Goal: Navigation & Orientation: Find specific page/section

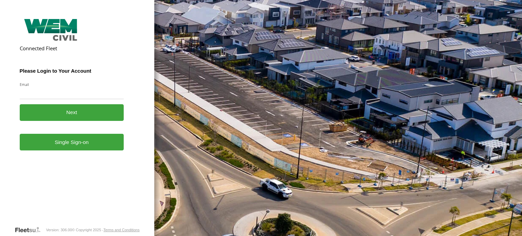
click at [72, 146] on link "Single Sign-on" at bounding box center [72, 142] width 104 height 17
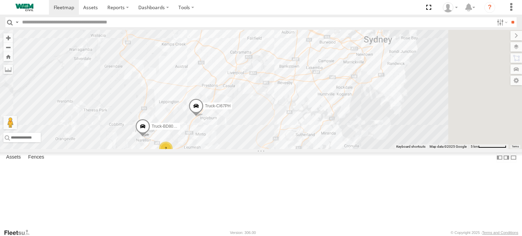
drag, startPoint x: 410, startPoint y: 197, endPoint x: 301, endPoint y: 172, distance: 112.6
click at [301, 149] on div "2 Truck-FRO52R Truck-CI67PH Truck-BD80MD" at bounding box center [261, 89] width 522 height 119
click at [0, 0] on div "Truck-FRO52R" at bounding box center [0, 0] width 0 height 0
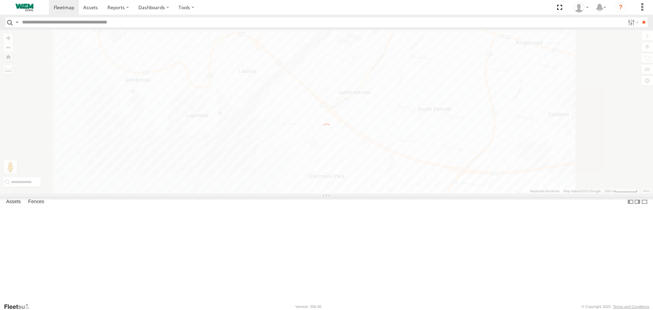
drag, startPoint x: 42, startPoint y: 43, endPoint x: 382, endPoint y: 26, distance: 340.5
click at [0, 0] on div "Car-CK52EJ" at bounding box center [0, 0] width 0 height 0
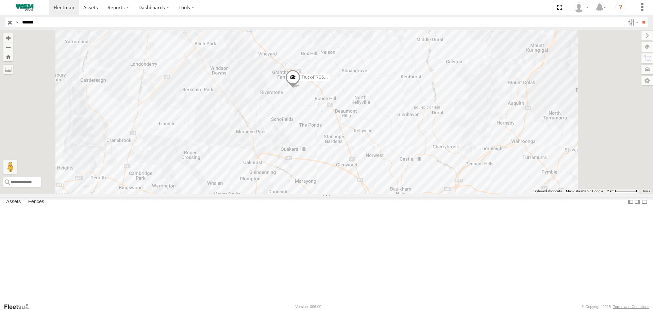
click at [11, 22] on input "button" at bounding box center [9, 22] width 9 height 10
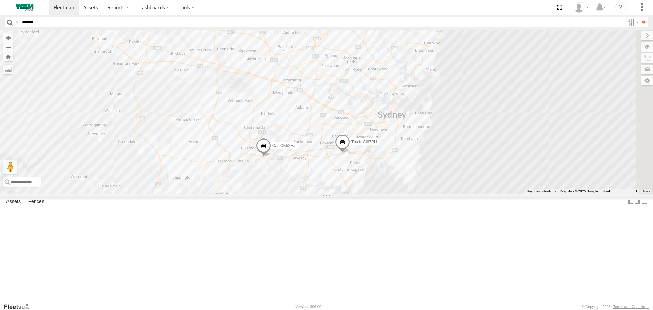
drag, startPoint x: 471, startPoint y: 136, endPoint x: 382, endPoint y: 129, distance: 89.7
click at [382, 129] on div "Truck-FRO52R Car-CK52EJ 2 Truck-CI67PH" at bounding box center [326, 111] width 653 height 163
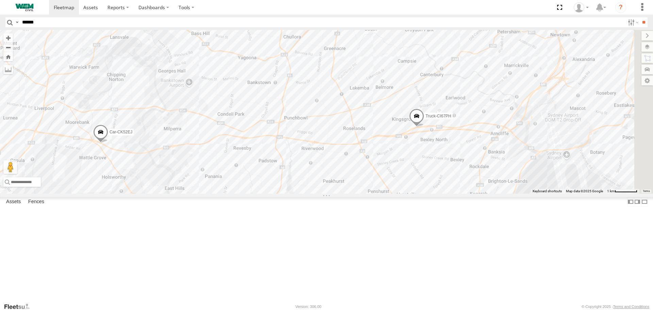
drag, startPoint x: 475, startPoint y: 187, endPoint x: 328, endPoint y: 199, distance: 147.7
click at [328, 193] on div "Truck-FRO52R Car-CK52EJ Truck-CI67PH" at bounding box center [326, 111] width 653 height 163
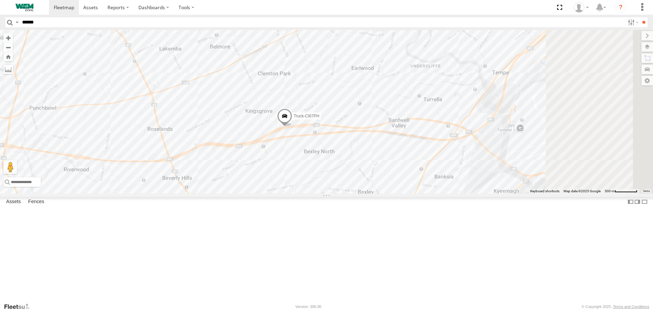
drag, startPoint x: 519, startPoint y: 197, endPoint x: 406, endPoint y: 200, distance: 113.3
click at [410, 193] on div "Truck-FRO52R Car-CK52EJ Truck-CI67PH" at bounding box center [326, 111] width 653 height 163
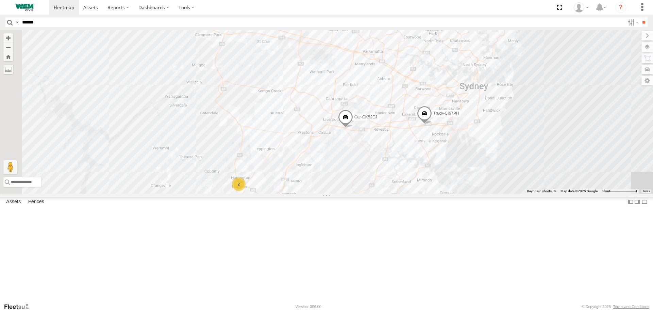
drag, startPoint x: 257, startPoint y: 205, endPoint x: 406, endPoint y: 184, distance: 150.1
click at [406, 184] on div "Truck-FRO52R Car-CK52EJ Truck-CI67PH 2" at bounding box center [326, 111] width 653 height 163
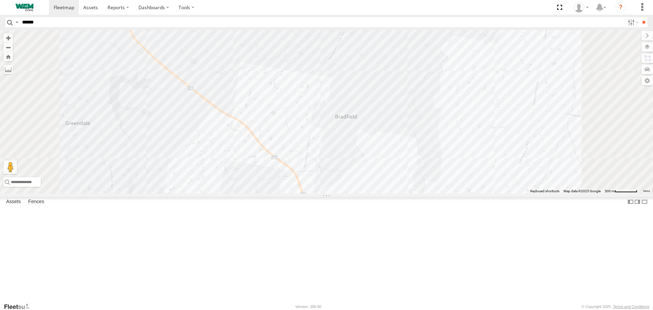
drag, startPoint x: 371, startPoint y: 127, endPoint x: 371, endPoint y: 258, distance: 131.3
click at [371, 193] on div "Truck-FRO52R Car-CK52EJ Truck-CI67PH" at bounding box center [326, 111] width 653 height 163
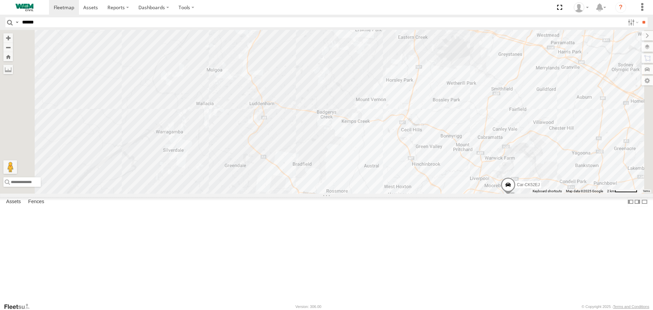
drag, startPoint x: 433, startPoint y: 117, endPoint x: 436, endPoint y: 147, distance: 30.8
click at [436, 147] on div "Truck-FRO52R Car-CK52EJ Truck-CI67PH" at bounding box center [326, 111] width 653 height 163
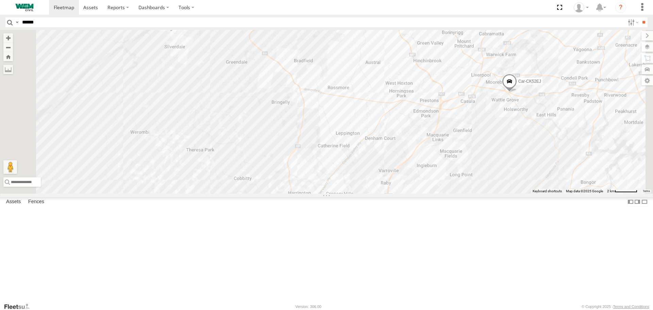
drag, startPoint x: 354, startPoint y: 219, endPoint x: 351, endPoint y: 109, distance: 109.9
click at [351, 109] on div "Truck-FRO52R Car-CK52EJ Truck-CI67PH" at bounding box center [326, 111] width 653 height 163
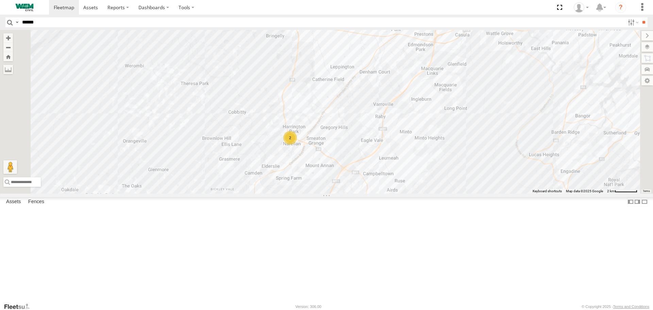
drag, startPoint x: 345, startPoint y: 210, endPoint x: 347, endPoint y: 141, distance: 69.4
click at [340, 136] on div "Truck-FRO52R Car-CK52EJ Truck-CI67PH 2" at bounding box center [326, 111] width 653 height 163
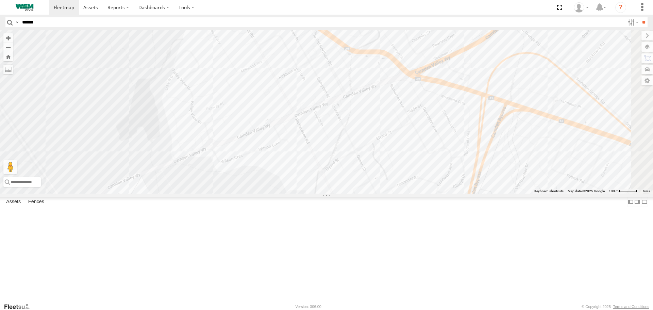
drag, startPoint x: 348, startPoint y: 136, endPoint x: 364, endPoint y: 248, distance: 113.6
click at [364, 193] on div "Truck-FRO52R Car-CK52EJ Truck-CI67PH" at bounding box center [326, 111] width 653 height 163
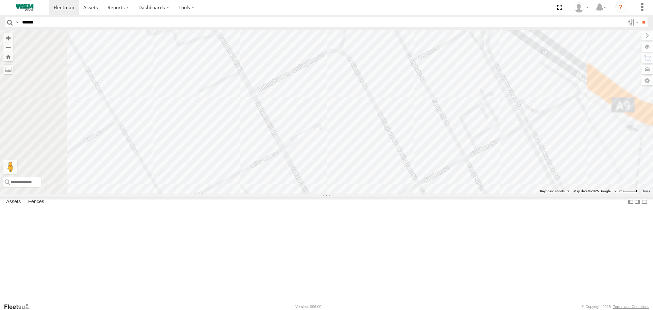
drag, startPoint x: 356, startPoint y: 192, endPoint x: 357, endPoint y: 243, distance: 51.4
click at [355, 193] on div "Truck-FRO52R Car-CK52EJ Truck-CI67PH" at bounding box center [326, 111] width 653 height 163
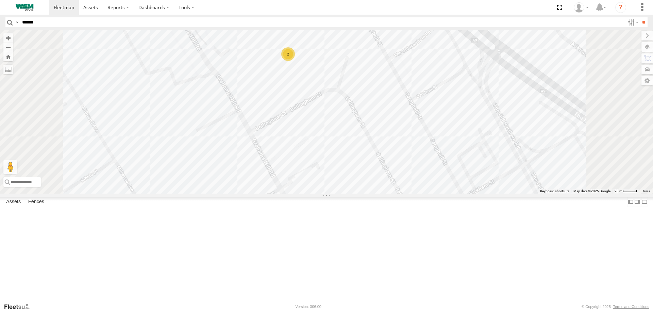
click at [295, 61] on div "2" at bounding box center [288, 54] width 14 height 14
click at [0, 0] on div "Car-YJX59R" at bounding box center [0, 0] width 0 height 0
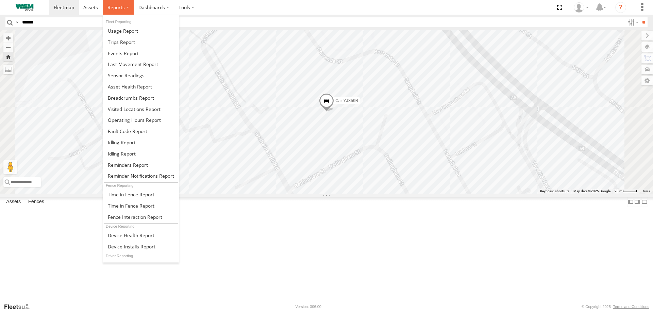
click at [123, 10] on span at bounding box center [115, 7] width 17 height 6
click at [134, 100] on span at bounding box center [131, 98] width 46 height 6
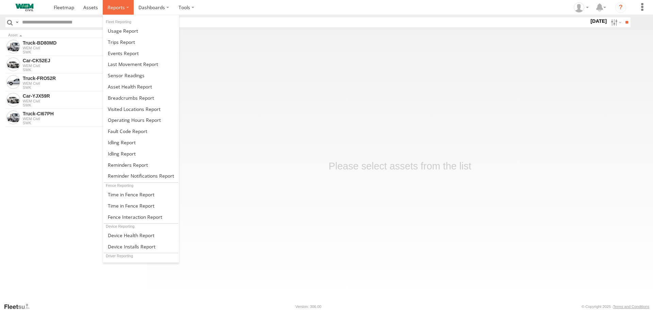
click at [117, 8] on span at bounding box center [115, 7] width 17 height 6
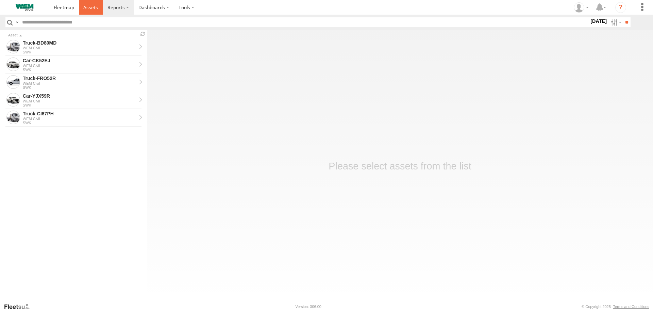
click at [91, 8] on span at bounding box center [90, 7] width 15 height 6
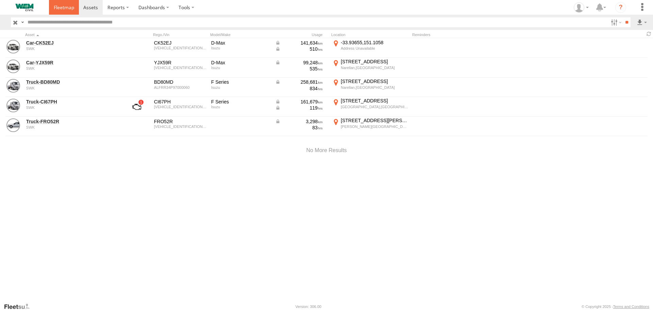
click at [65, 7] on span at bounding box center [64, 7] width 20 height 6
